Goal: Task Accomplishment & Management: Manage account settings

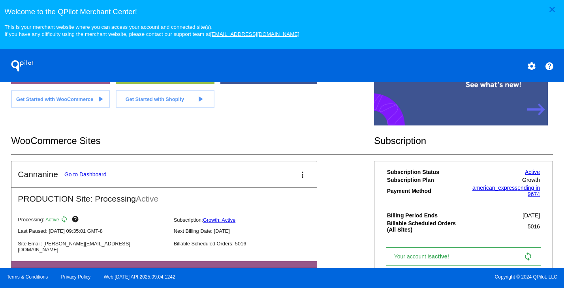
scroll to position [248, 0]
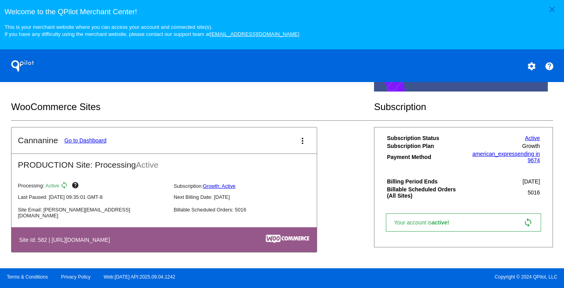
click at [95, 141] on link "Go to Dashboard" at bounding box center [85, 140] width 42 height 6
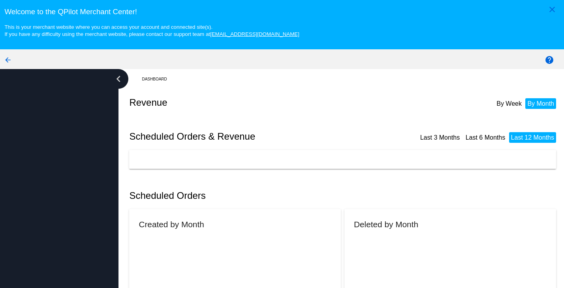
click at [94, 141] on div at bounding box center [59, 193] width 119 height 249
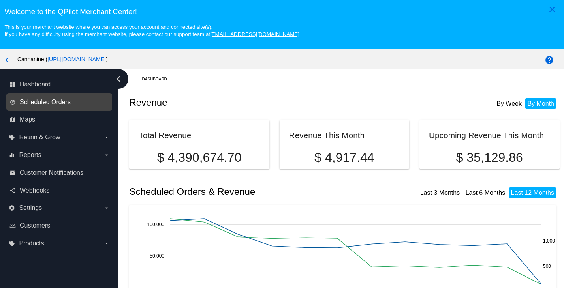
click at [51, 104] on span "Scheduled Orders" at bounding box center [45, 102] width 51 height 7
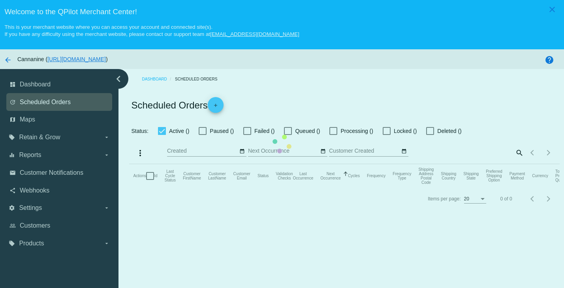
click at [129, 164] on mat-table "Actions Id Last Cycle Status Customer FirstName Customer LastName Customer Emai…" at bounding box center [344, 176] width 430 height 24
checkbox input "true"
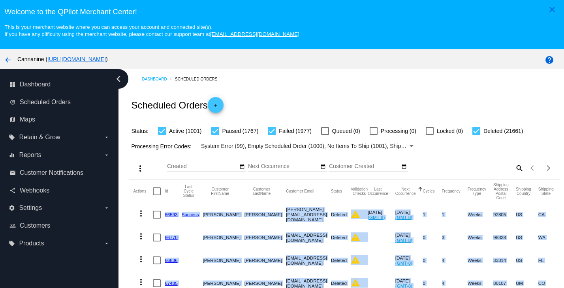
click at [513, 167] on div "more_vert Sep Jan Feb Mar [DATE]" at bounding box center [344, 165] width 430 height 28
drag, startPoint x: 501, startPoint y: 168, endPoint x: 506, endPoint y: 168, distance: 5.1
click at [503, 168] on div "search" at bounding box center [470, 168] width 107 height 12
click at [514, 168] on mat-icon "search" at bounding box center [518, 168] width 9 height 12
click at [469, 169] on input "Search" at bounding box center [470, 167] width 107 height 6
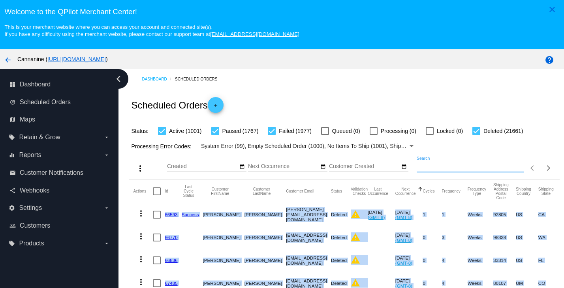
paste input "wozzlecat@gmail.com"
type input "wozzlecat@gmail.com"
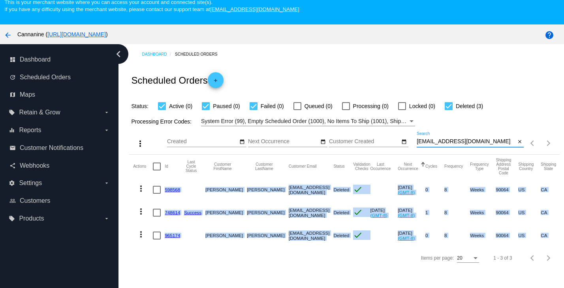
scroll to position [51, 0]
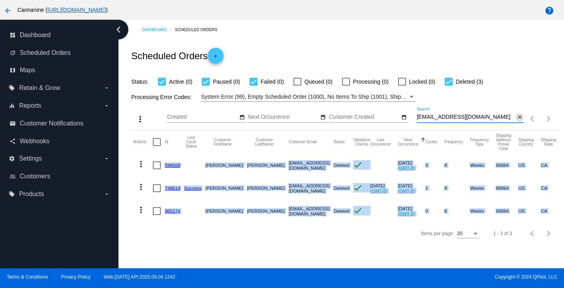
click at [517, 117] on mat-icon "close" at bounding box center [520, 118] width 6 height 6
